Goal: Navigation & Orientation: Find specific page/section

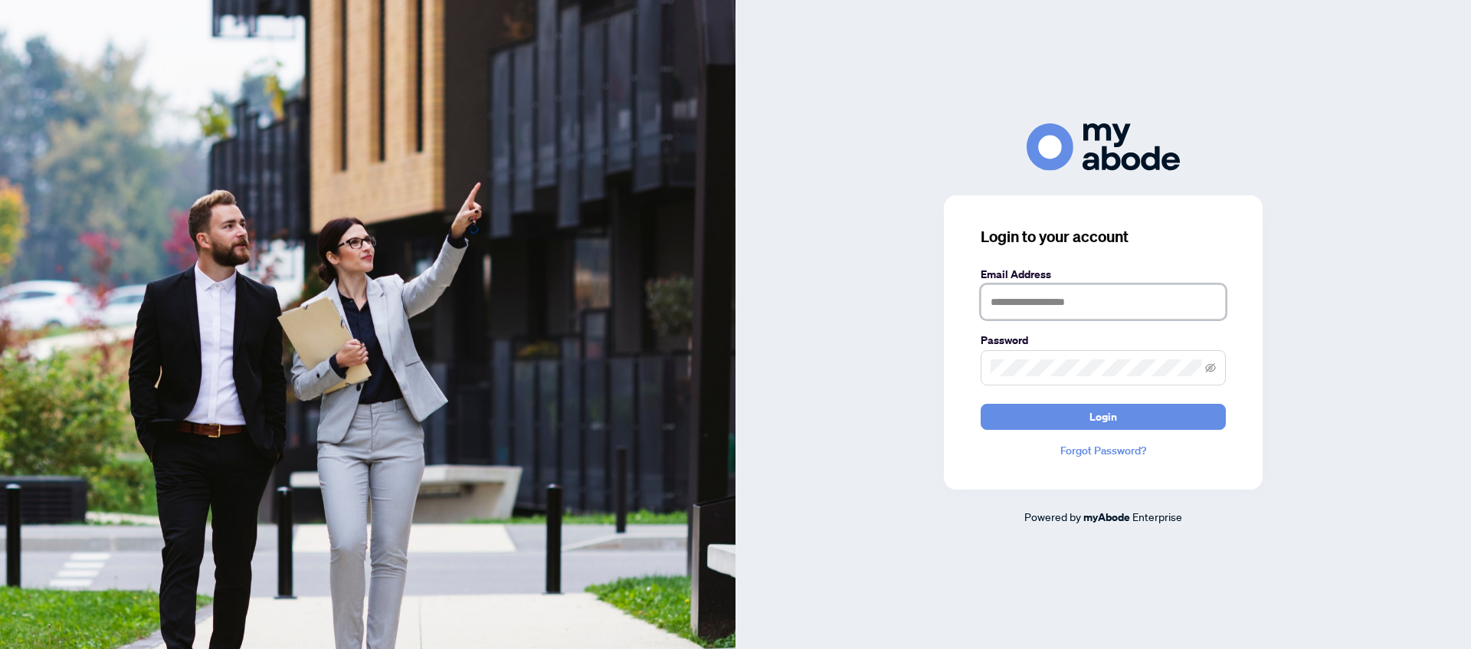
type input "**********"
drag, startPoint x: 1029, startPoint y: 392, endPoint x: 1030, endPoint y: 418, distance: 25.3
click at [1029, 392] on form "**********" at bounding box center [1103, 348] width 245 height 164
click at [1031, 419] on button "Login" at bounding box center [1103, 417] width 245 height 26
